Goal: Transaction & Acquisition: Register for event/course

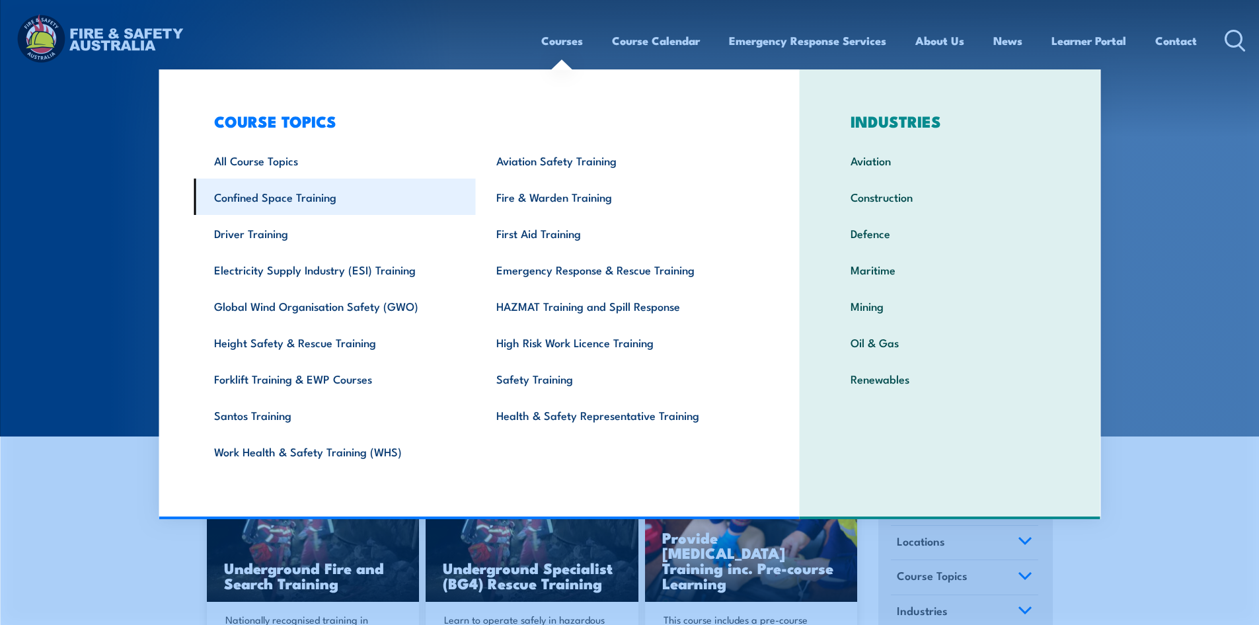
click at [276, 192] on link "Confined Space Training" at bounding box center [335, 196] width 282 height 36
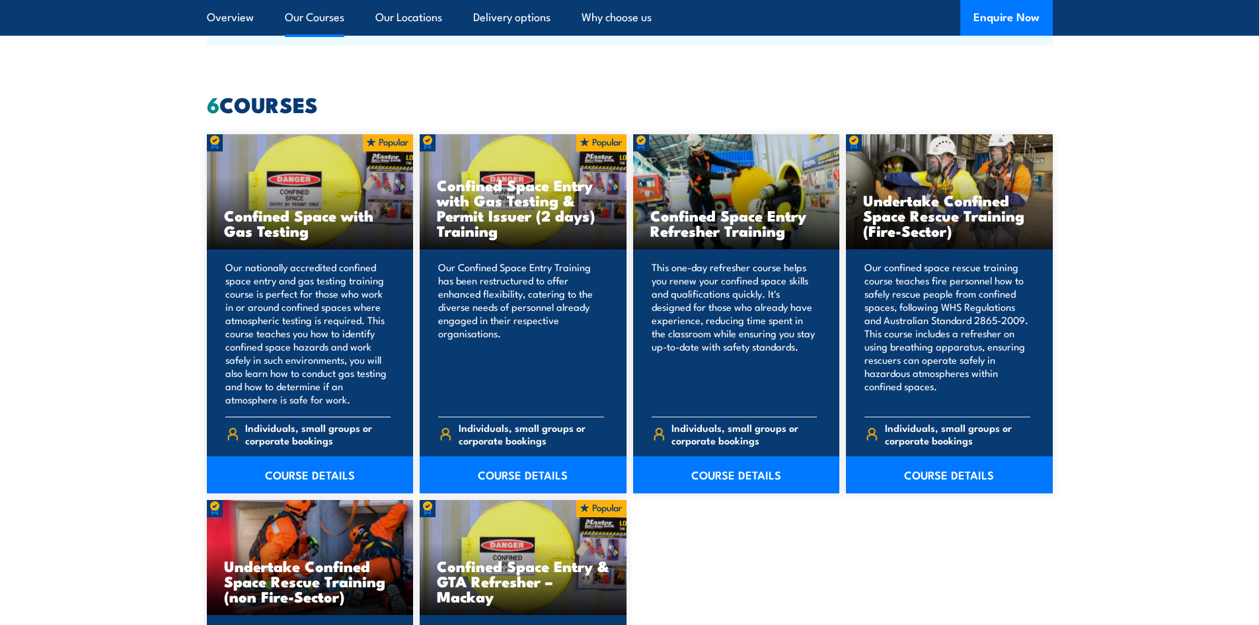
scroll to position [991, 0]
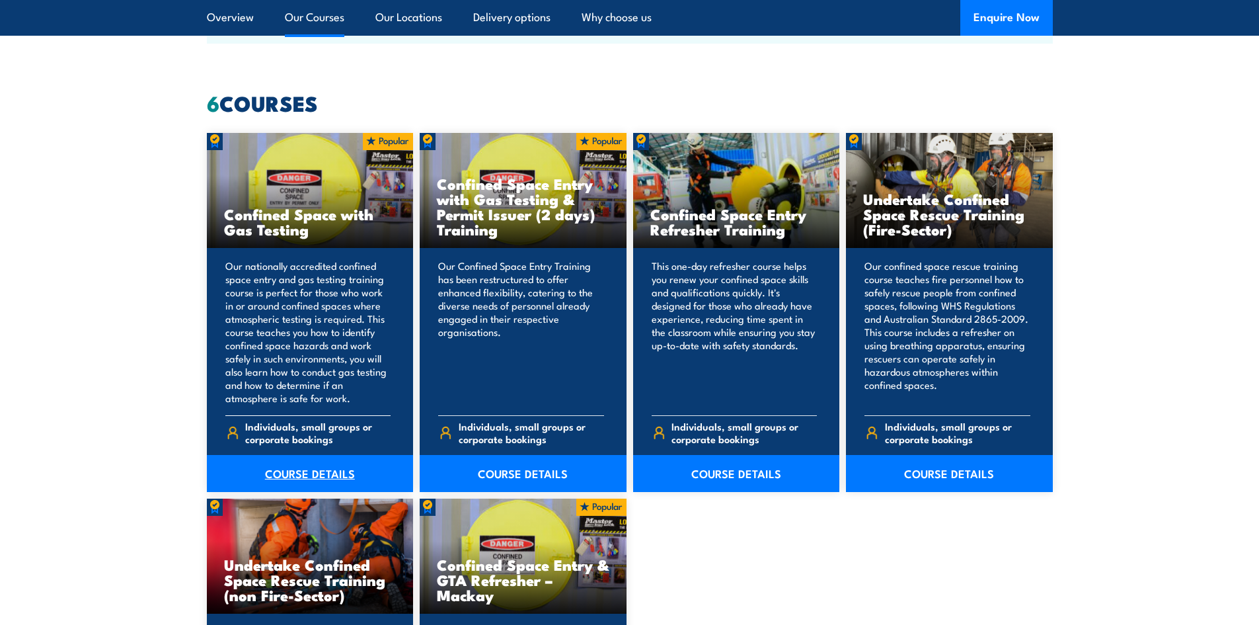
click at [297, 478] on link "COURSE DETAILS" at bounding box center [310, 473] width 207 height 37
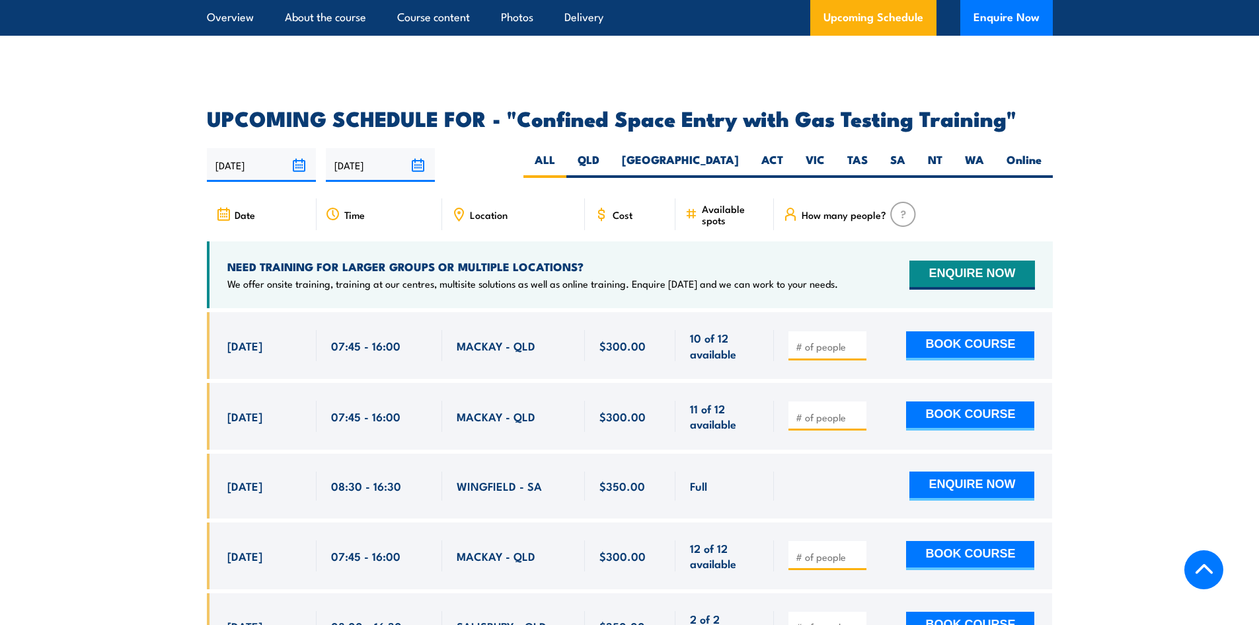
scroll to position [2379, 0]
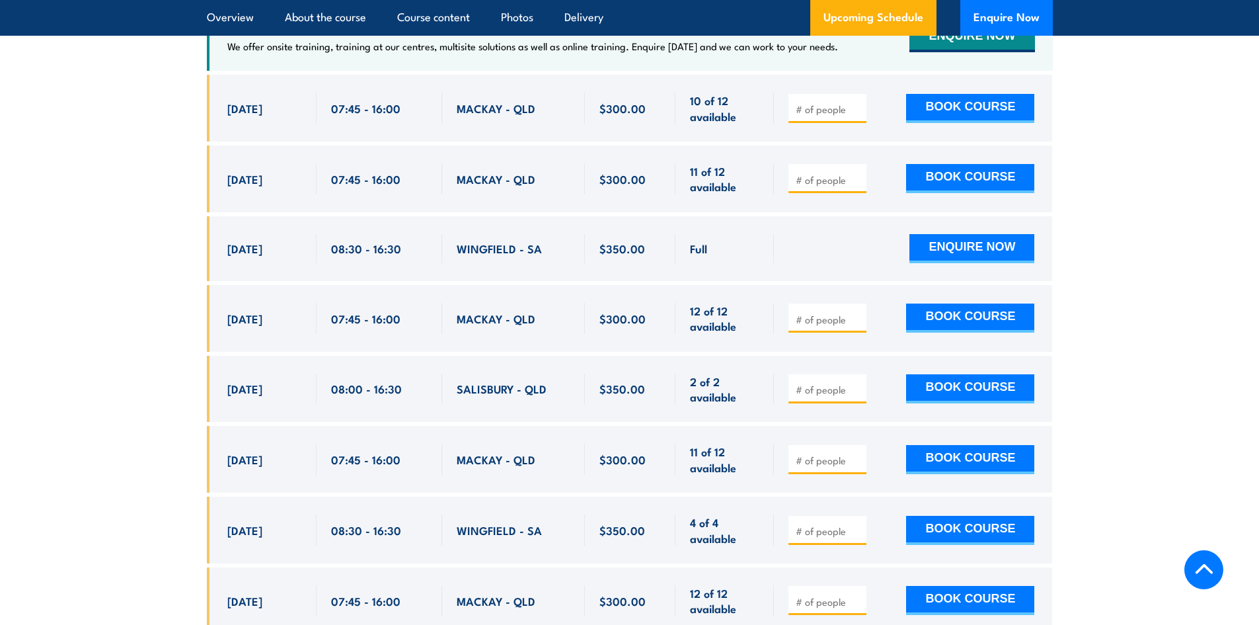
scroll to position [2577, 0]
